Goal: Browse casually: Explore the website without a specific task or goal

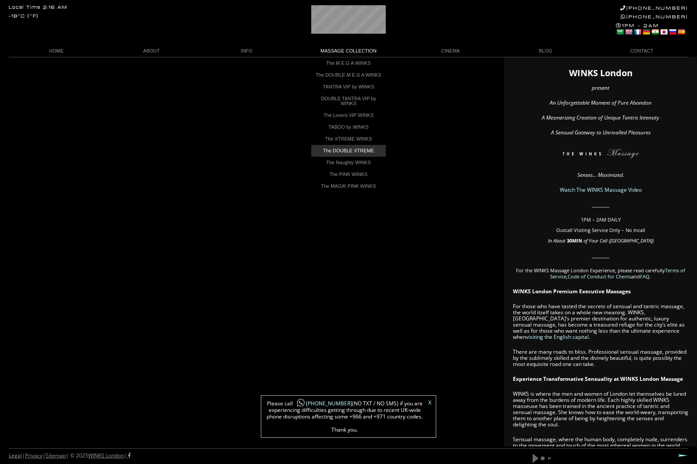
click at [367, 156] on link "The DOUBLE XTREME" at bounding box center [348, 151] width 74 height 12
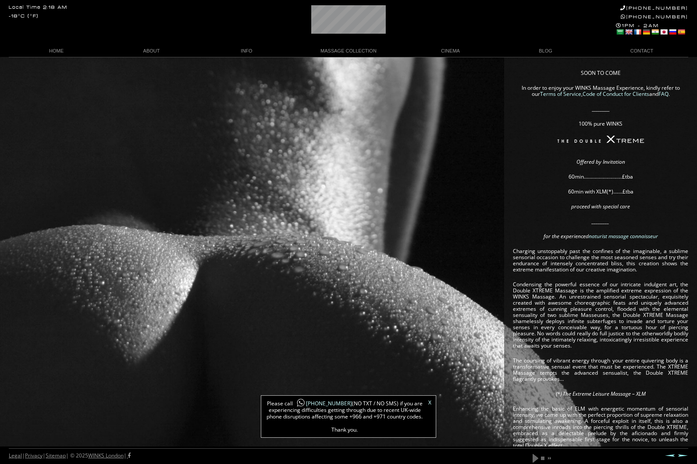
click at [340, 43] on div "Local Time 2:18 AM -18°C (°F) +44 (0)20 7118 7118 +44 788 959 8888 1PM - 2AM Se…" at bounding box center [348, 28] width 697 height 57
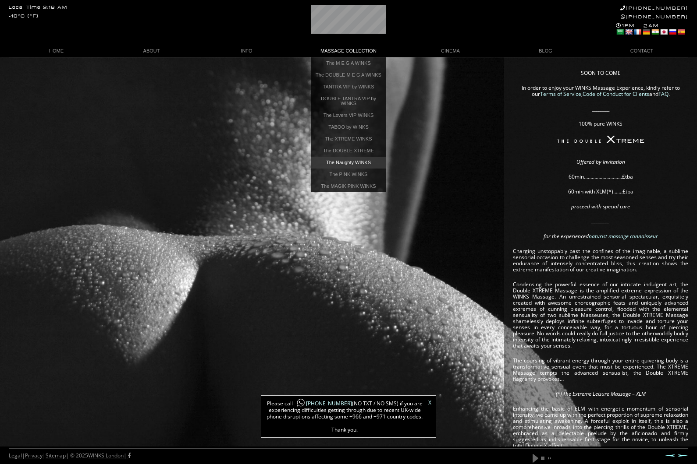
click at [325, 168] on link "The Naughty WINKS" at bounding box center [348, 163] width 74 height 12
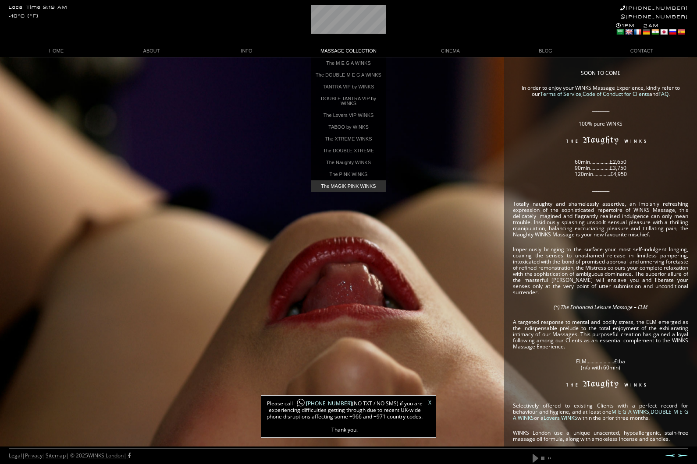
click at [367, 192] on link "The MAGIK PINK WINKS" at bounding box center [348, 187] width 74 height 12
